Goal: Task Accomplishment & Management: Use online tool/utility

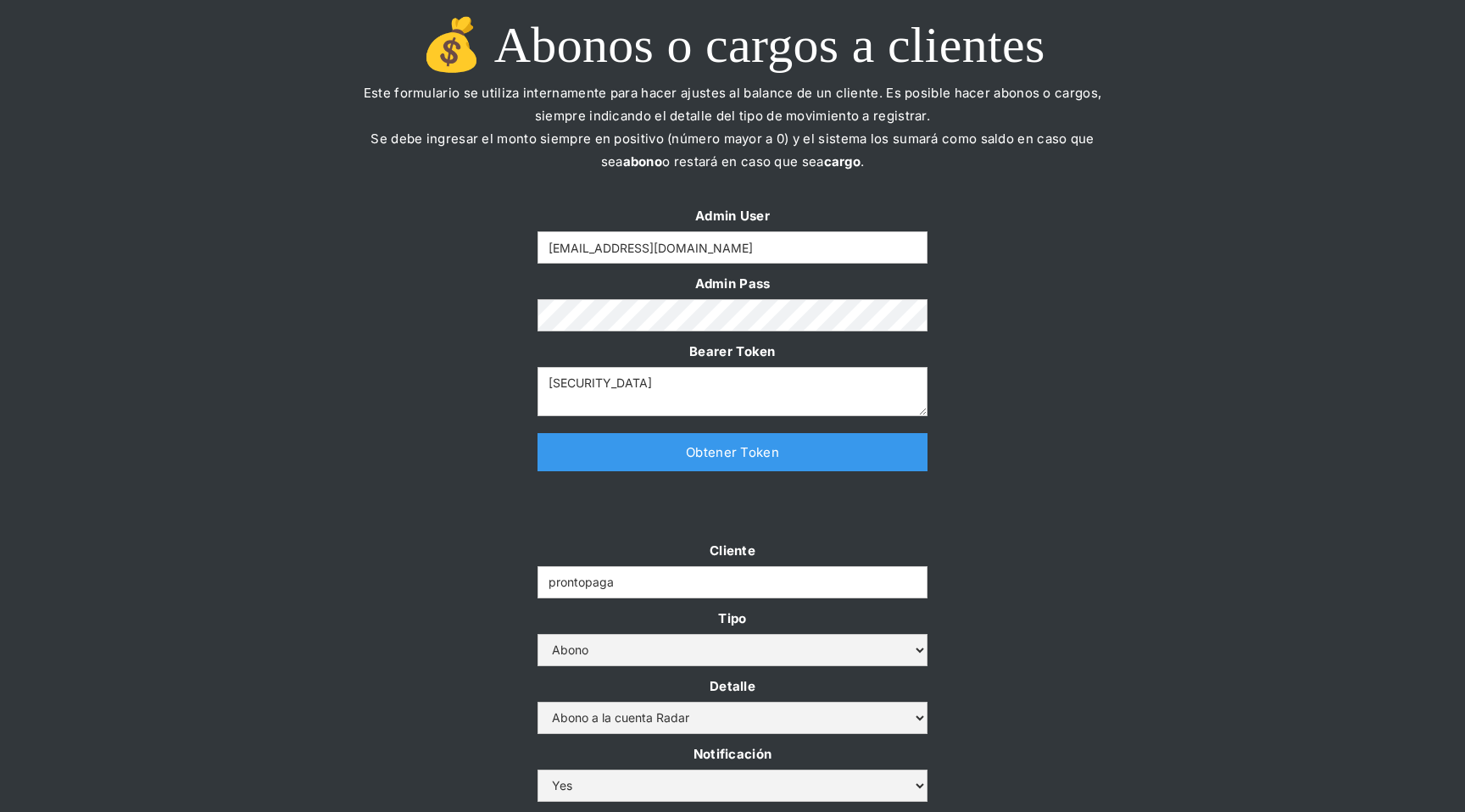
click at [557, 143] on p "Este formulario se utiliza internamente para hacer ajustes al balance de un cli…" at bounding box center [732, 139] width 763 height 114
click at [741, 162] on p "Este formulario se utiliza internamente para hacer ajustes al balance de un cli…" at bounding box center [732, 139] width 763 height 114
click at [699, 245] on input "Form" at bounding box center [732, 247] width 390 height 32
type input "[EMAIL_ADDRESS][DOMAIN_NAME]"
click at [791, 264] on form "Admin User yongsan@somosradar.com Admin Pass Bearer Token" at bounding box center [732, 311] width 390 height 212
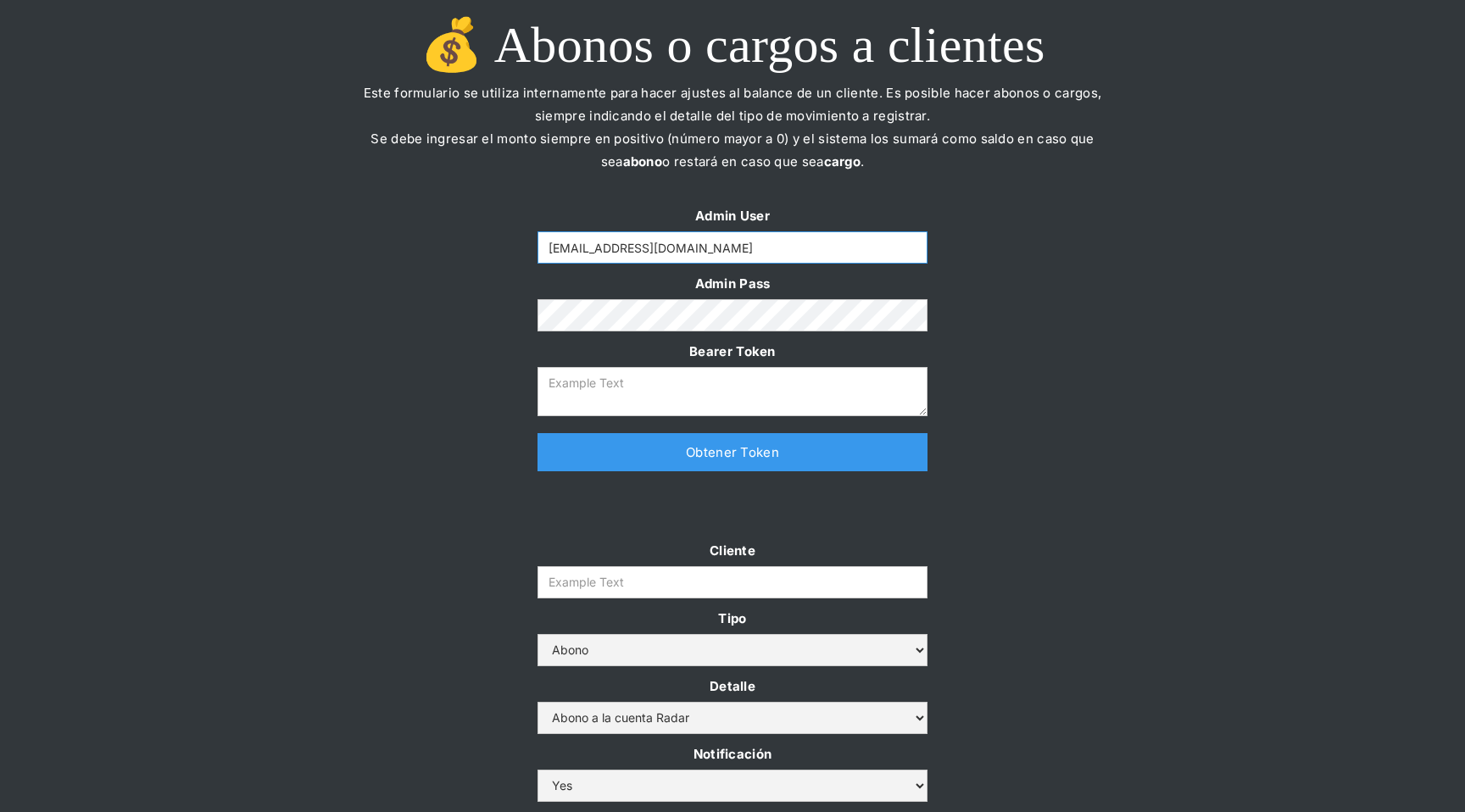
click at [791, 262] on input "[EMAIL_ADDRESS][DOMAIN_NAME]" at bounding box center [732, 247] width 390 height 32
type input "[EMAIL_ADDRESS][DOMAIN_NAME]"
click at [698, 446] on link "Obtener Token" at bounding box center [732, 452] width 390 height 38
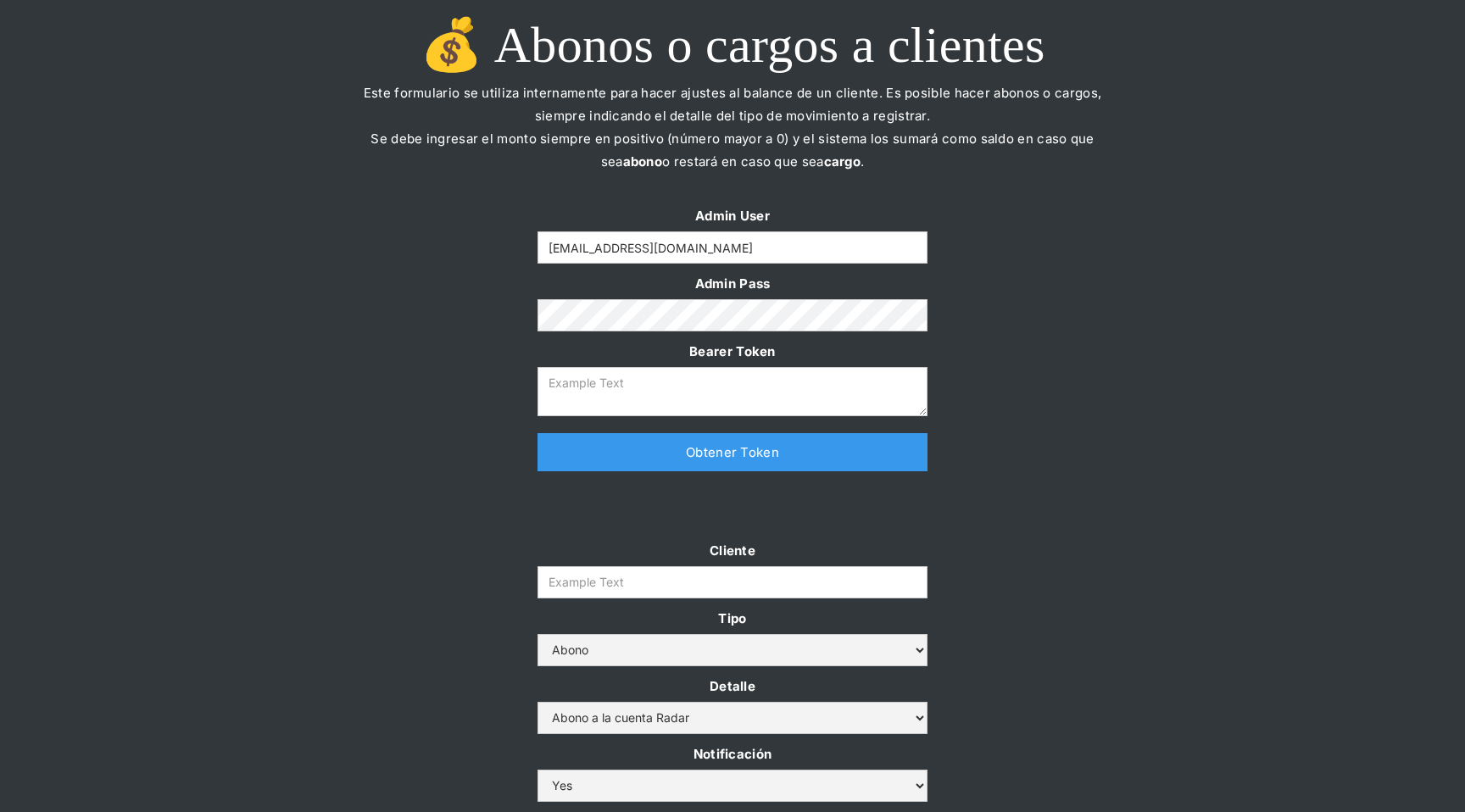
type textarea "eyJhbGciOiJSUzI1NiIsInR5cCI6IkpXVCJ9.eyJkYXRhIjp7ImlkIjoieW9uZ3NhbkBzb21vc3JhZG…"
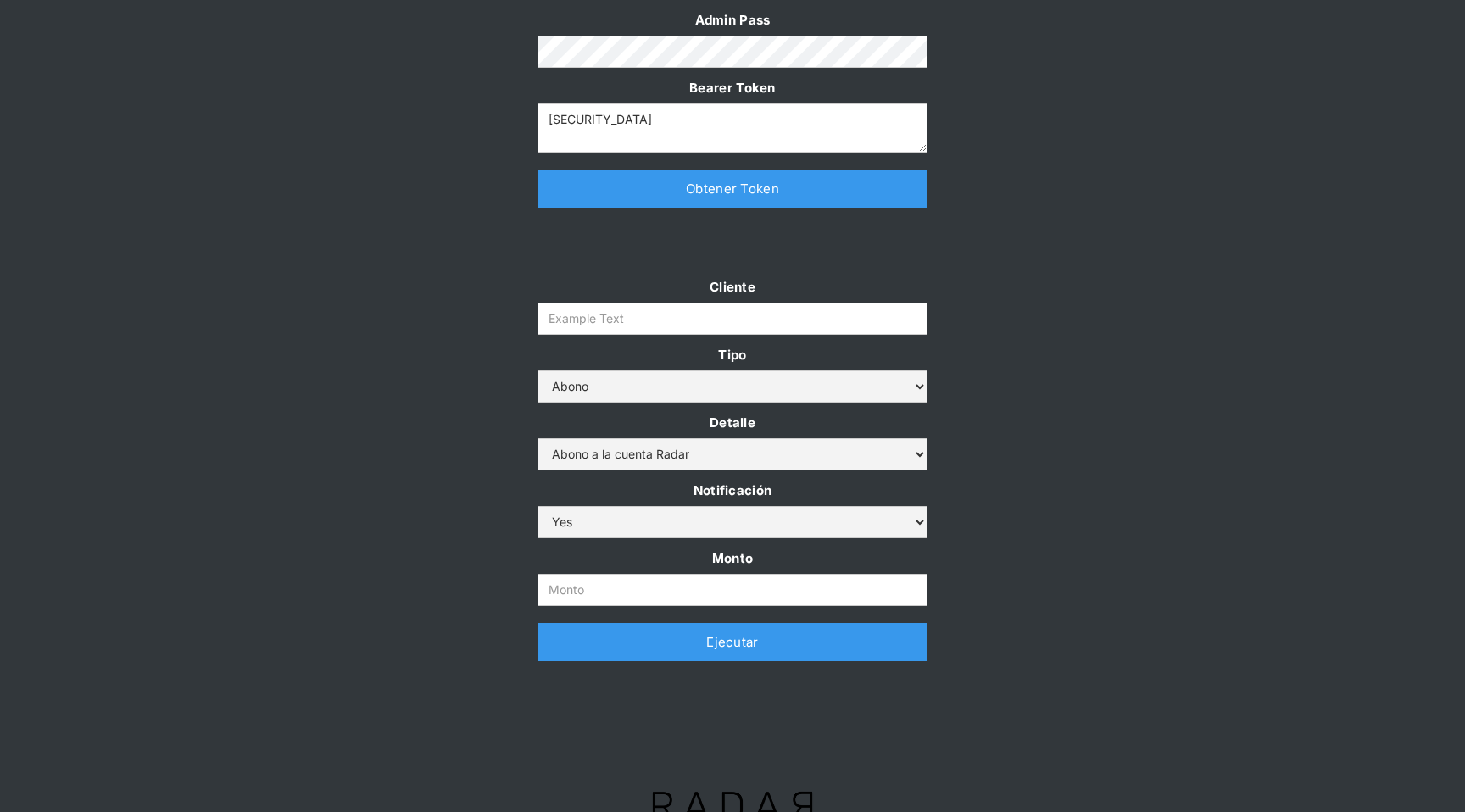
scroll to position [267, 0]
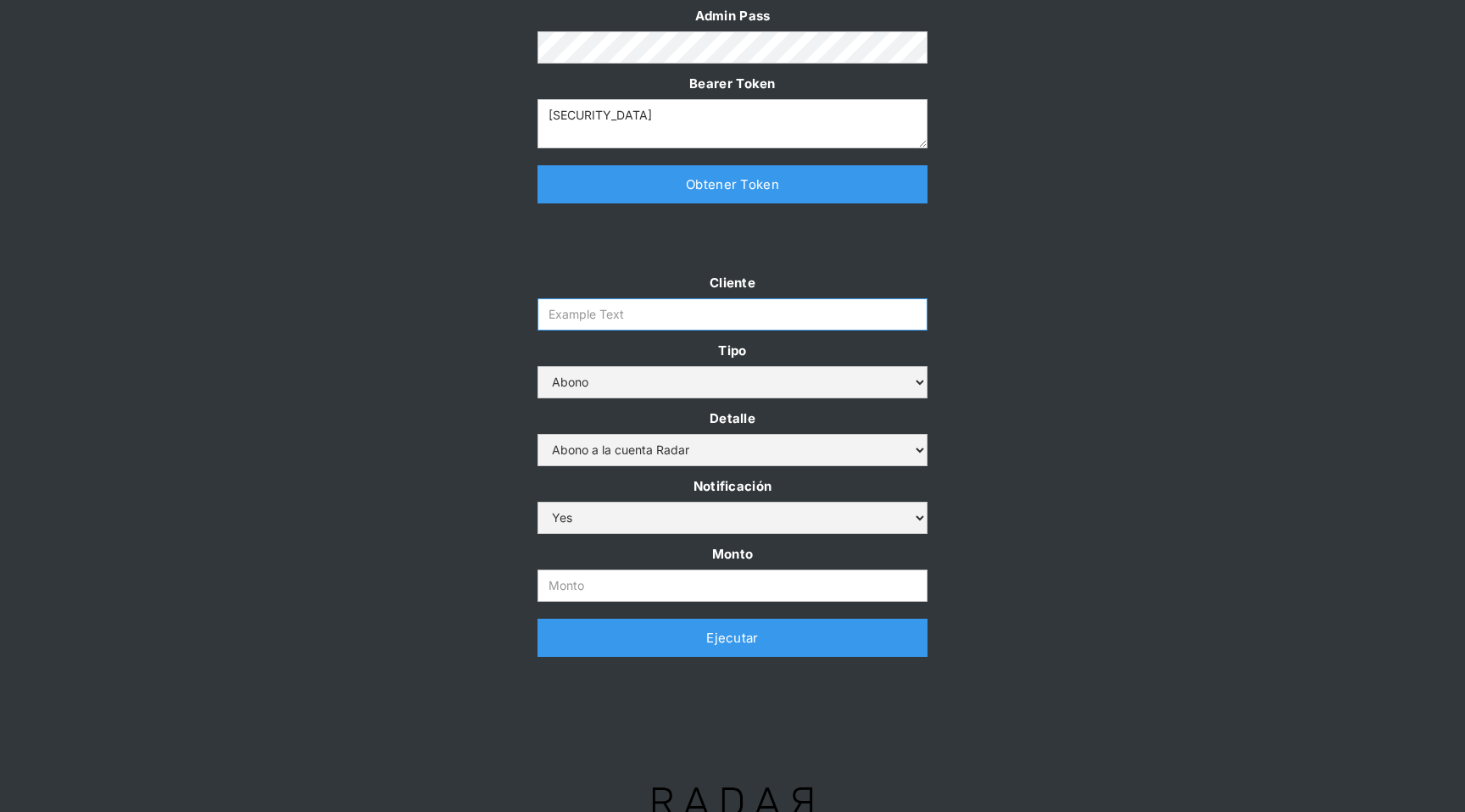
click at [571, 309] on input "Cliente" at bounding box center [732, 315] width 390 height 32
type input "prontopaga"
click at [590, 597] on input "Monto" at bounding box center [732, 585] width 390 height 32
type input "700.000.000"
click at [688, 651] on link "Ejecutar" at bounding box center [732, 637] width 390 height 38
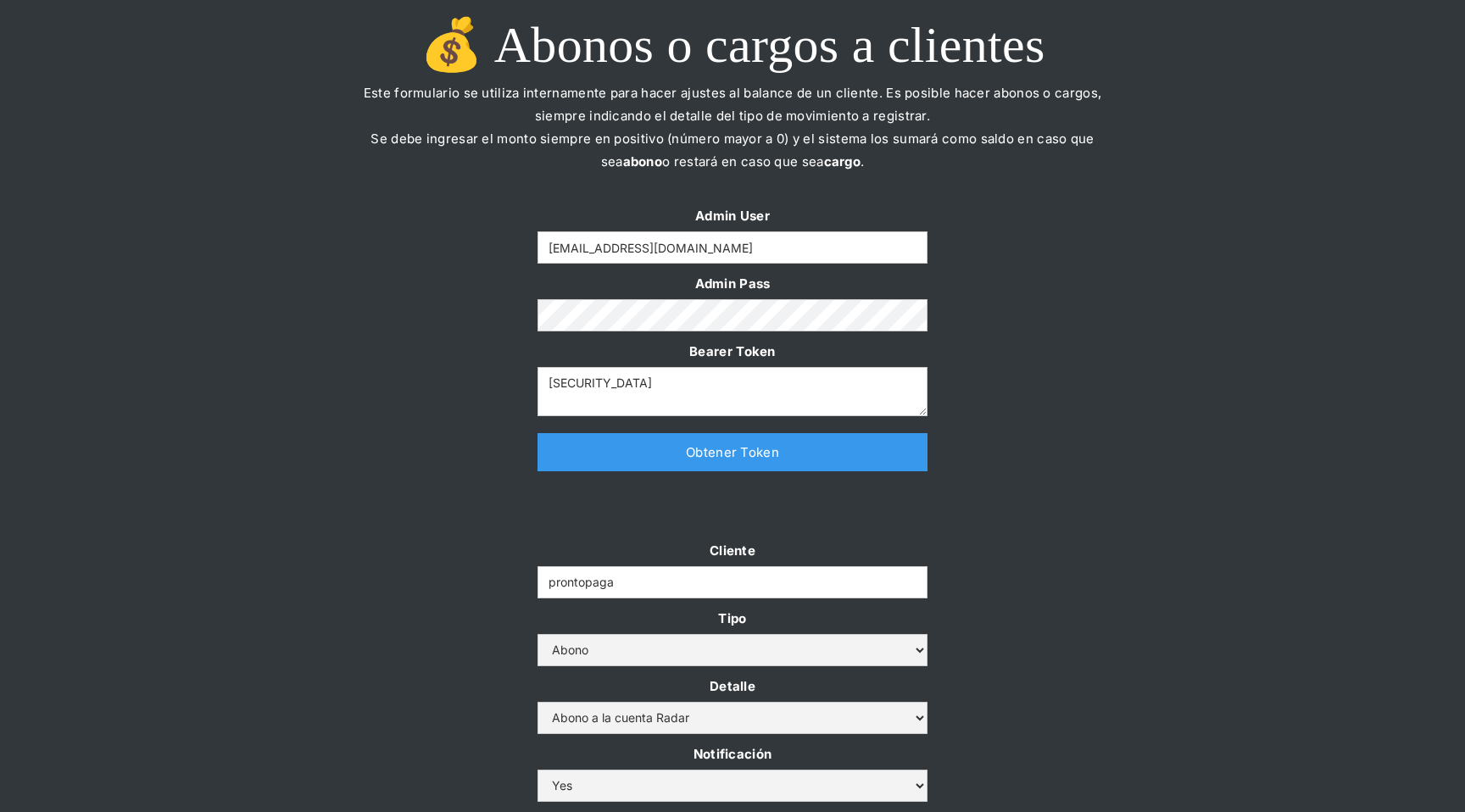
scroll to position [299, 0]
